Goal: Transaction & Acquisition: Purchase product/service

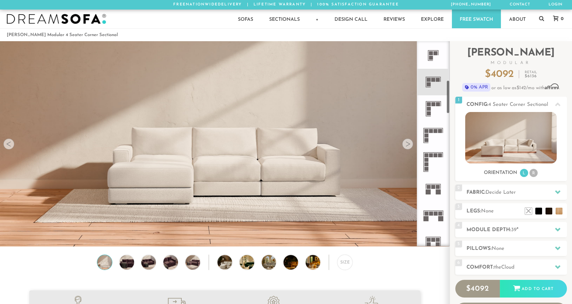
scroll to position [240, 0]
click at [281, 87] on icon at bounding box center [433, 81] width 27 height 27
click at [123, 264] on img at bounding box center [127, 262] width 18 height 15
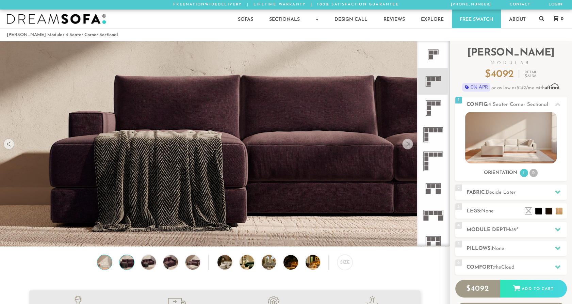
click at [110, 264] on img at bounding box center [105, 262] width 18 height 15
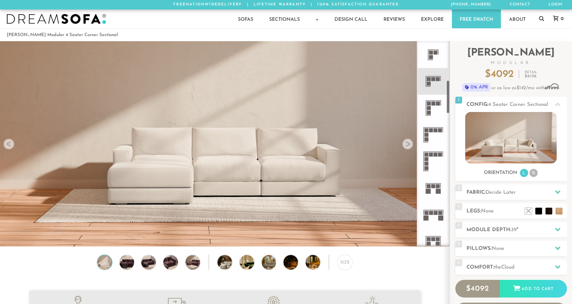
click at [281, 157] on icon at bounding box center [433, 161] width 27 height 27
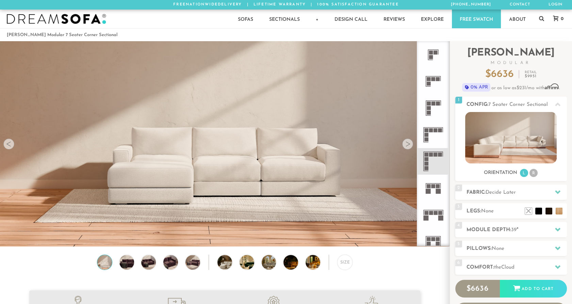
click at [281, 81] on icon at bounding box center [433, 81] width 27 height 27
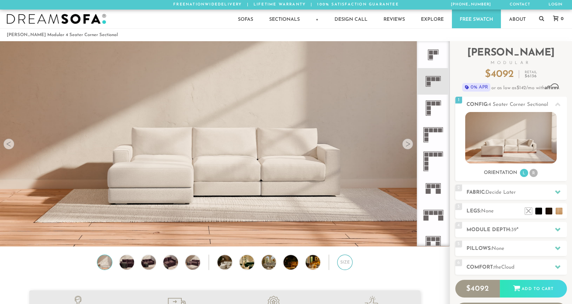
click at [281, 265] on div "Size" at bounding box center [344, 262] width 15 height 15
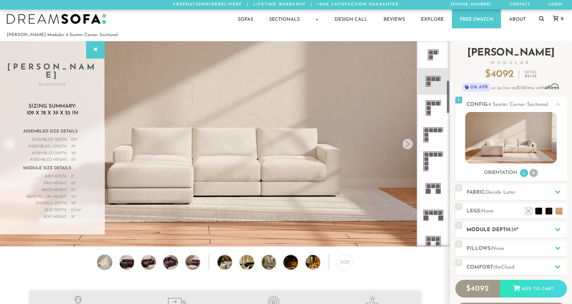
click at [281, 231] on h2 "Module Depth: 39 "" at bounding box center [517, 230] width 100 height 8
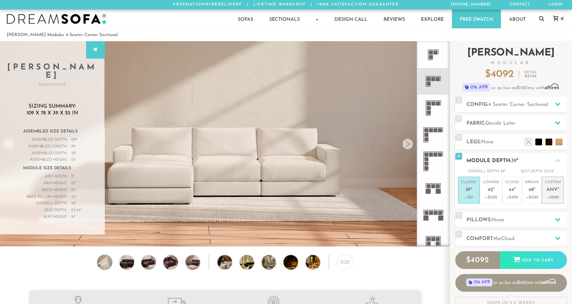
click at [281, 193] on span "Any" at bounding box center [552, 190] width 11 height 6
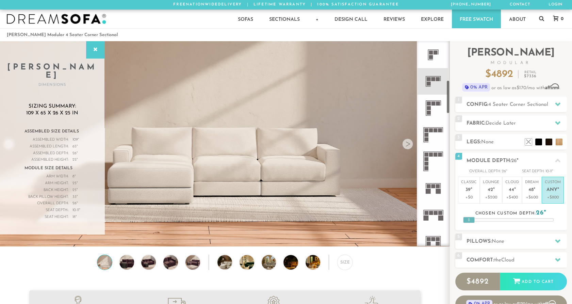
drag, startPoint x: 510, startPoint y: 220, endPoint x: 444, endPoint y: 217, distance: 66.1
click at [281, 217] on div "Introducing [PERSON_NAME] Modular $ 4892 Retail $ 7336 $ 4892 Retail $ 7336 0% …" at bounding box center [511, 188] width 122 height 294
drag, startPoint x: 467, startPoint y: 218, endPoint x: 500, endPoint y: 221, distance: 32.8
click at [281, 221] on div at bounding box center [502, 220] width 12 height 6
click at [281, 191] on p "Classic 39 "" at bounding box center [469, 187] width 16 height 15
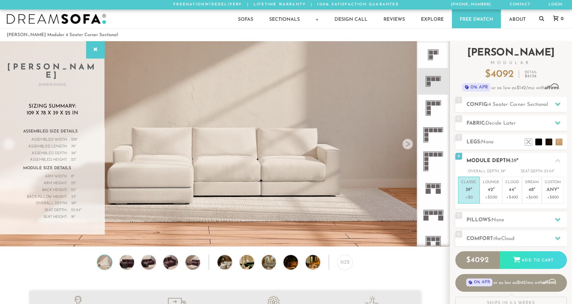
click at [281, 160] on icon at bounding box center [557, 160] width 5 height 5
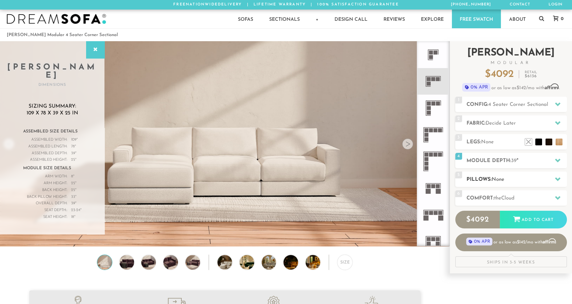
click at [281, 178] on icon at bounding box center [557, 179] width 5 height 4
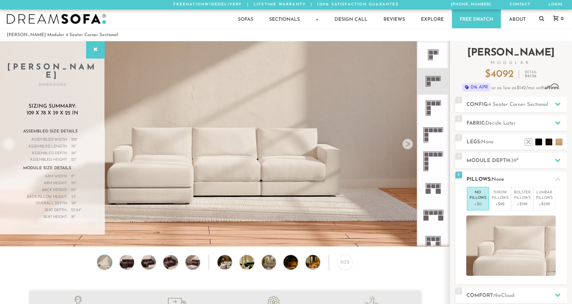
click at [281, 178] on icon at bounding box center [557, 179] width 5 height 5
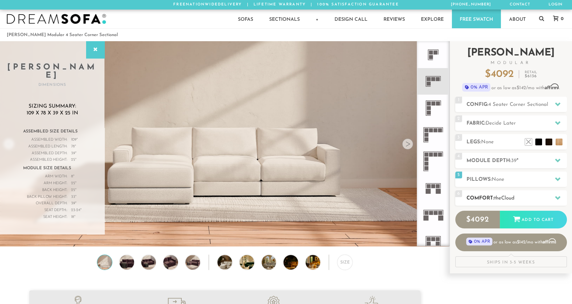
click at [281, 196] on icon at bounding box center [557, 197] width 5 height 5
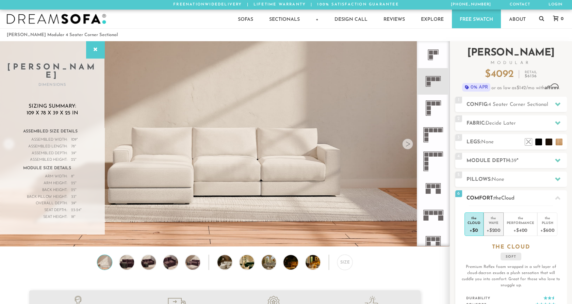
click at [281, 227] on div "+$200" at bounding box center [494, 230] width 14 height 10
click at [281, 226] on div "+$400" at bounding box center [521, 230] width 28 height 10
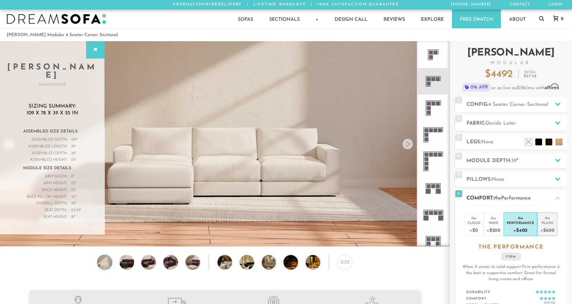
click at [281, 222] on div "Plush" at bounding box center [548, 222] width 14 height 5
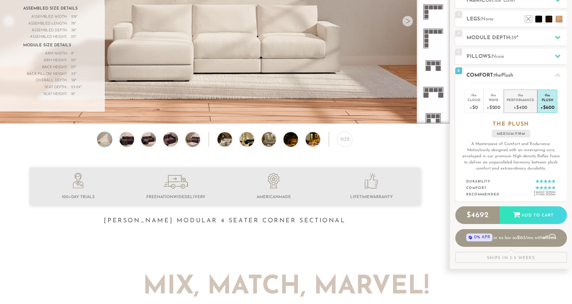
scroll to position [143, 0]
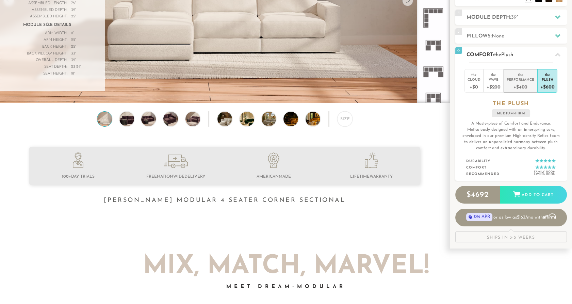
click at [281, 81] on div "Performance" at bounding box center [521, 79] width 28 height 5
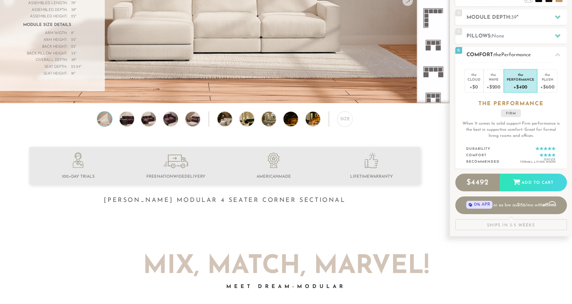
click at [281, 55] on icon at bounding box center [557, 55] width 5 height 4
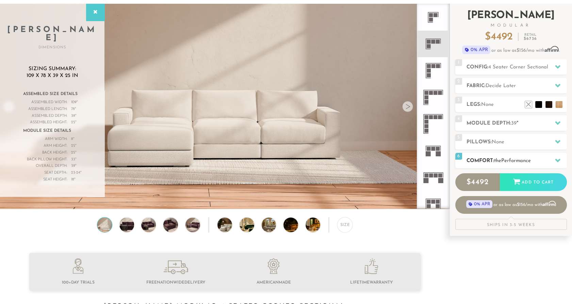
scroll to position [0, 0]
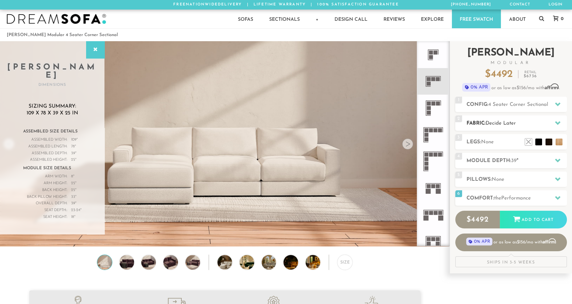
click at [281, 121] on div at bounding box center [558, 123] width 14 height 14
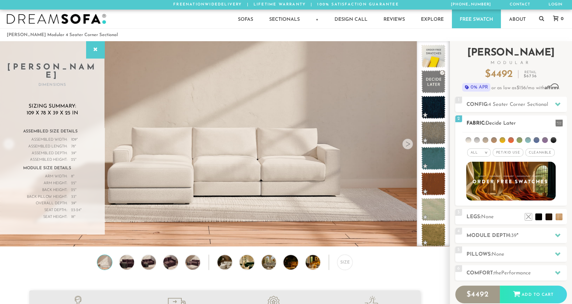
click at [281, 140] on li at bounding box center [520, 140] width 6 height 6
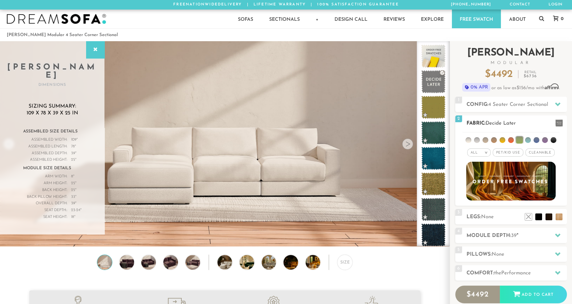
click at [281, 139] on li at bounding box center [486, 140] width 6 height 6
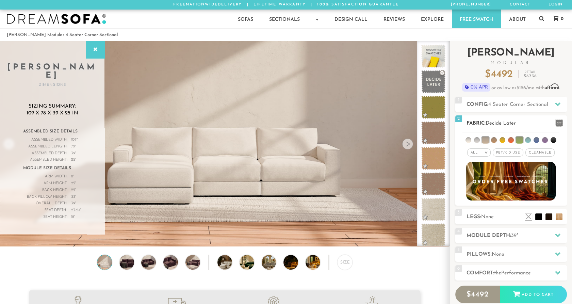
click at [281, 139] on li at bounding box center [477, 140] width 6 height 6
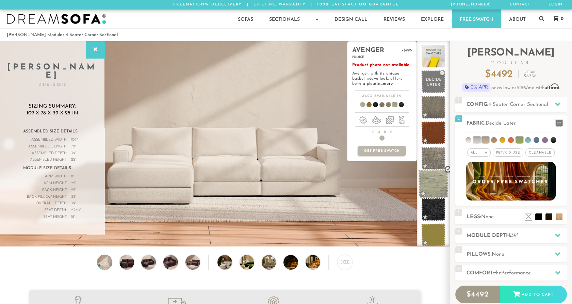
click at [281, 184] on span at bounding box center [433, 184] width 30 height 29
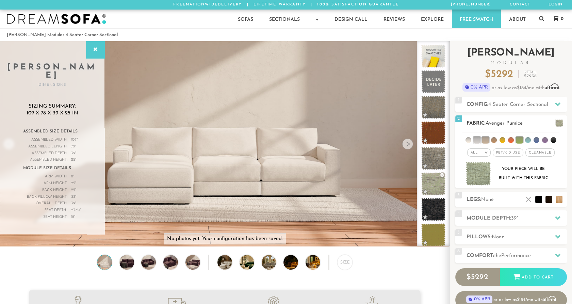
click at [281, 127] on h2 "Fabric: Avenger Pumice" at bounding box center [517, 123] width 100 height 8
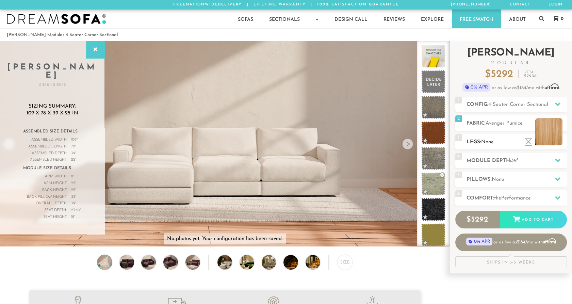
click at [281, 143] on li at bounding box center [548, 131] width 27 height 27
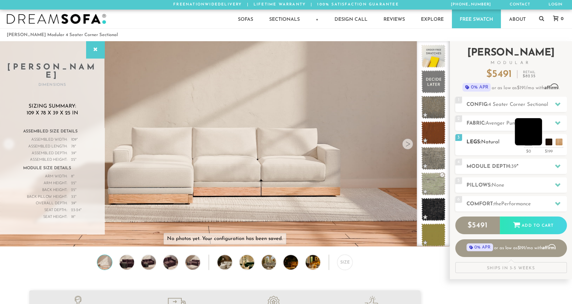
click at [281, 144] on li at bounding box center [528, 131] width 27 height 27
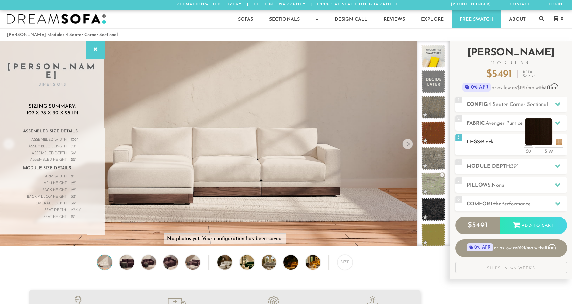
click at [281, 142] on li at bounding box center [538, 131] width 27 height 27
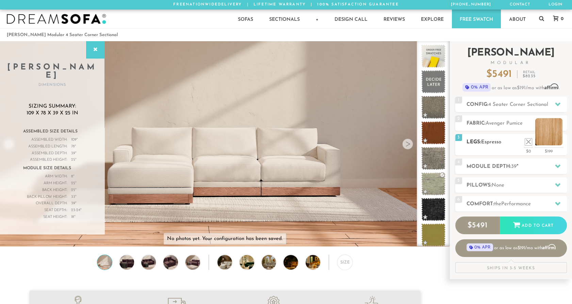
click at [281, 141] on ul at bounding box center [544, 140] width 41 height 10
click at [281, 144] on li at bounding box center [538, 131] width 27 height 27
drag, startPoint x: 548, startPoint y: 143, endPoint x: 551, endPoint y: 56, distance: 87.5
click at [281, 56] on h2 "[PERSON_NAME] Modular" at bounding box center [511, 56] width 112 height 17
click at [281, 143] on li at bounding box center [548, 131] width 27 height 27
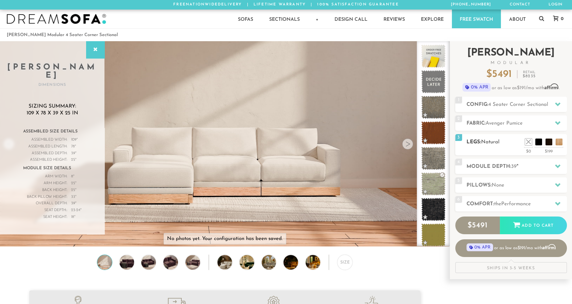
click at [281, 136] on span "3" at bounding box center [458, 137] width 7 height 7
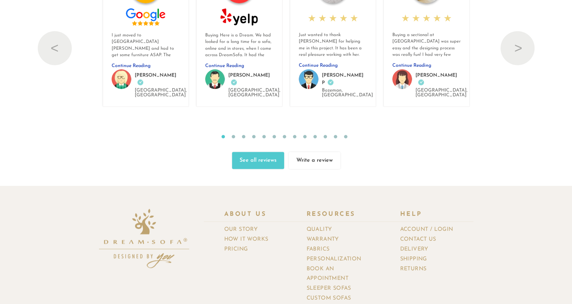
scroll to position [7480, 0]
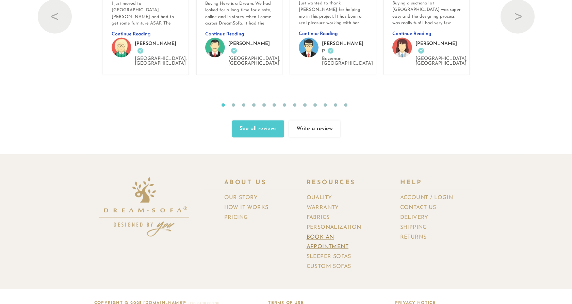
click at [281, 234] on link "Book an Appointment" at bounding box center [343, 242] width 73 height 19
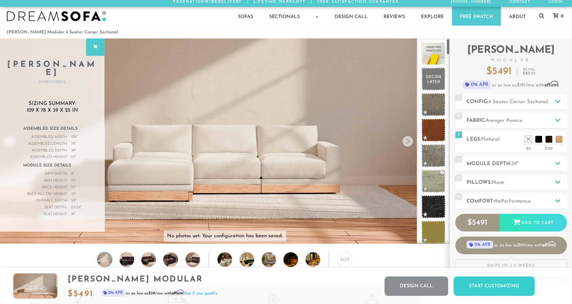
scroll to position [0, 0]
